Goal: Information Seeking & Learning: Learn about a topic

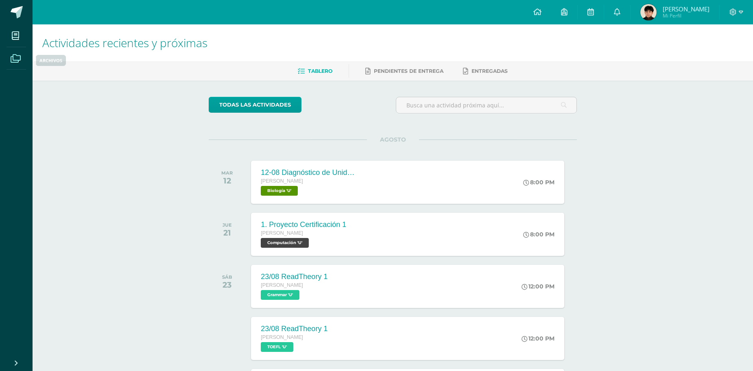
click at [17, 55] on icon at bounding box center [16, 59] width 10 height 8
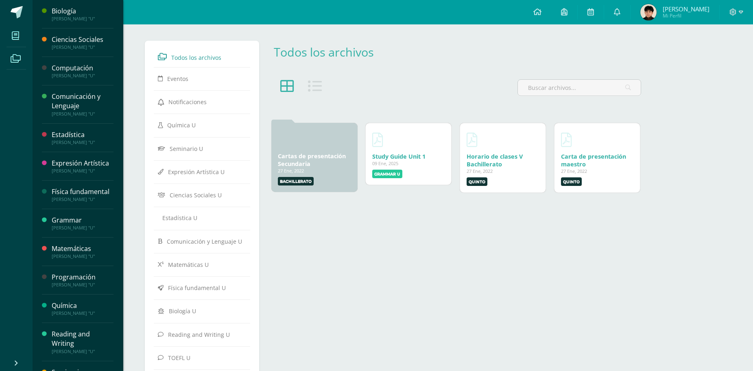
click at [21, 31] on span at bounding box center [16, 35] width 18 height 18
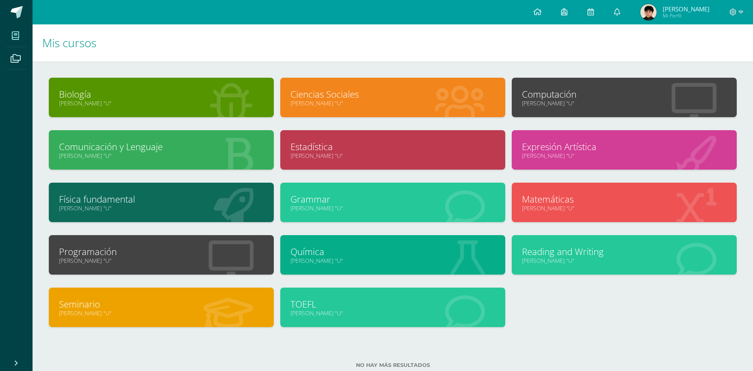
click at [145, 155] on link "[PERSON_NAME] "U"" at bounding box center [161, 156] width 205 height 8
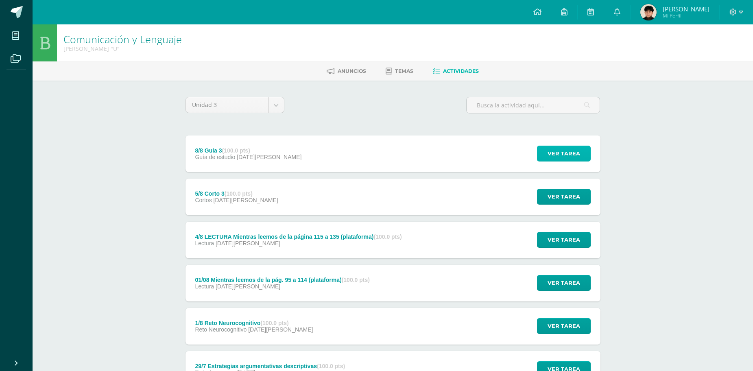
click at [557, 158] on span "Ver tarea" at bounding box center [564, 153] width 33 height 15
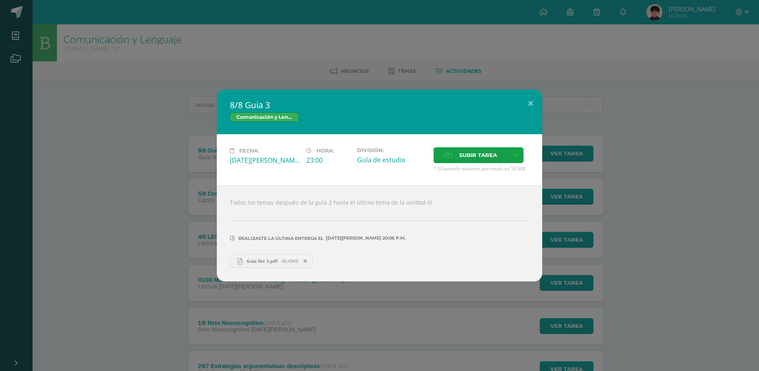
click at [282, 260] on span "48.49KB" at bounding box center [290, 261] width 17 height 6
click at [533, 97] on button at bounding box center [530, 104] width 23 height 28
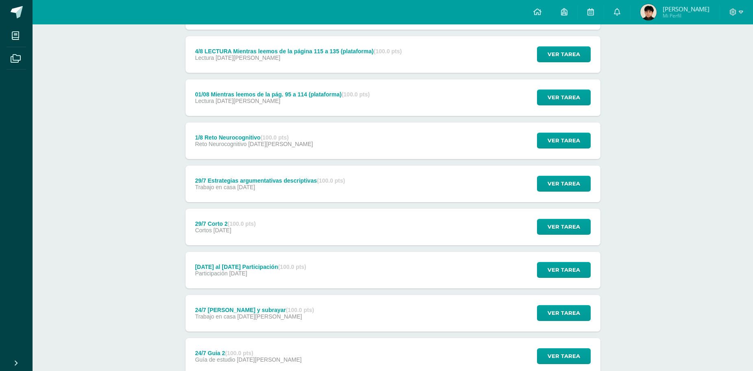
scroll to position [203, 0]
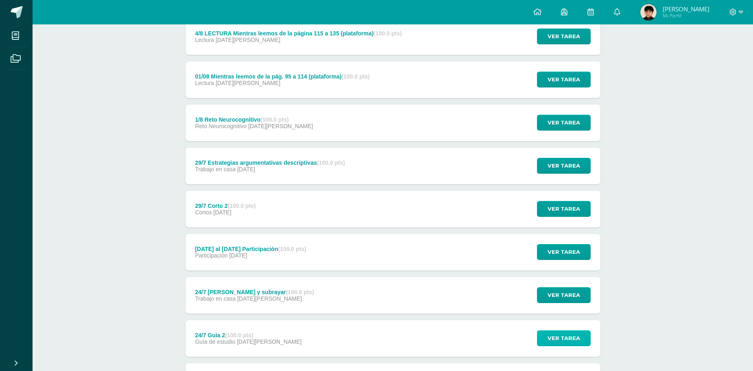
click at [554, 342] on span "Ver tarea" at bounding box center [564, 338] width 33 height 15
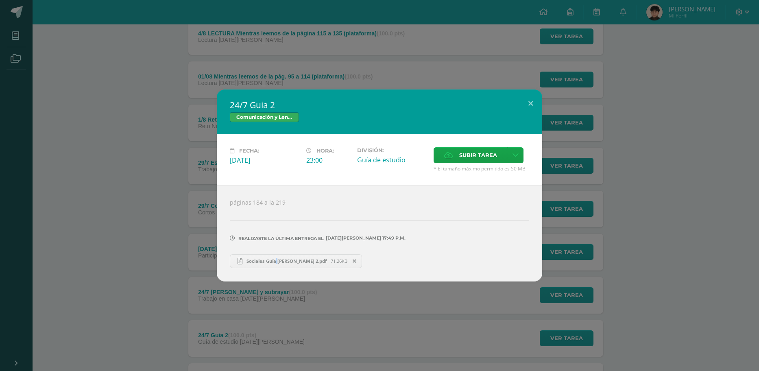
click at [291, 263] on span "Sociales Guía Alejandro Quezada 2.pdf" at bounding box center [286, 261] width 88 height 6
click at [532, 106] on button at bounding box center [530, 104] width 23 height 28
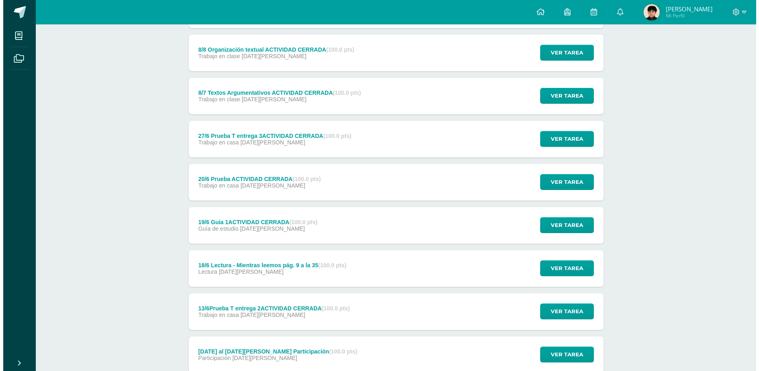
scroll to position [895, 0]
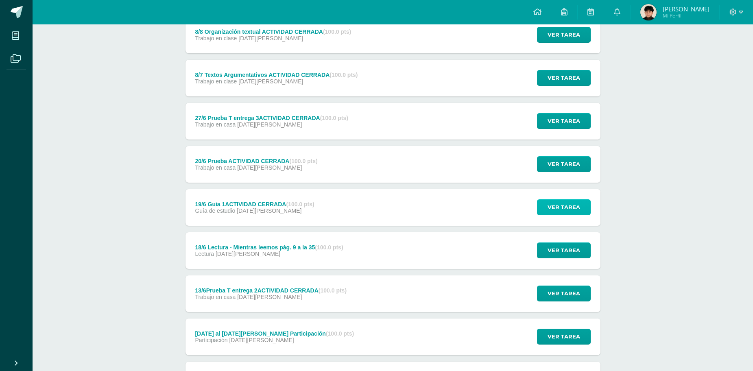
click at [552, 207] on span "Ver tarea" at bounding box center [564, 207] width 33 height 15
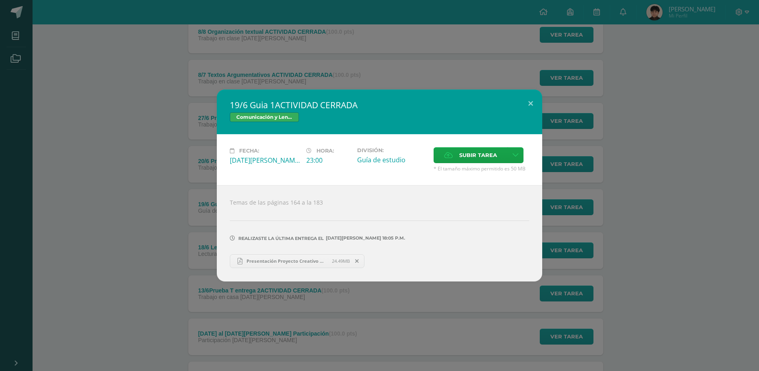
click at [265, 263] on span "Presentación Proyecto Creativo Moderno Azul.pdf" at bounding box center [287, 261] width 90 height 6
